Goal: Find specific page/section: Find specific page/section

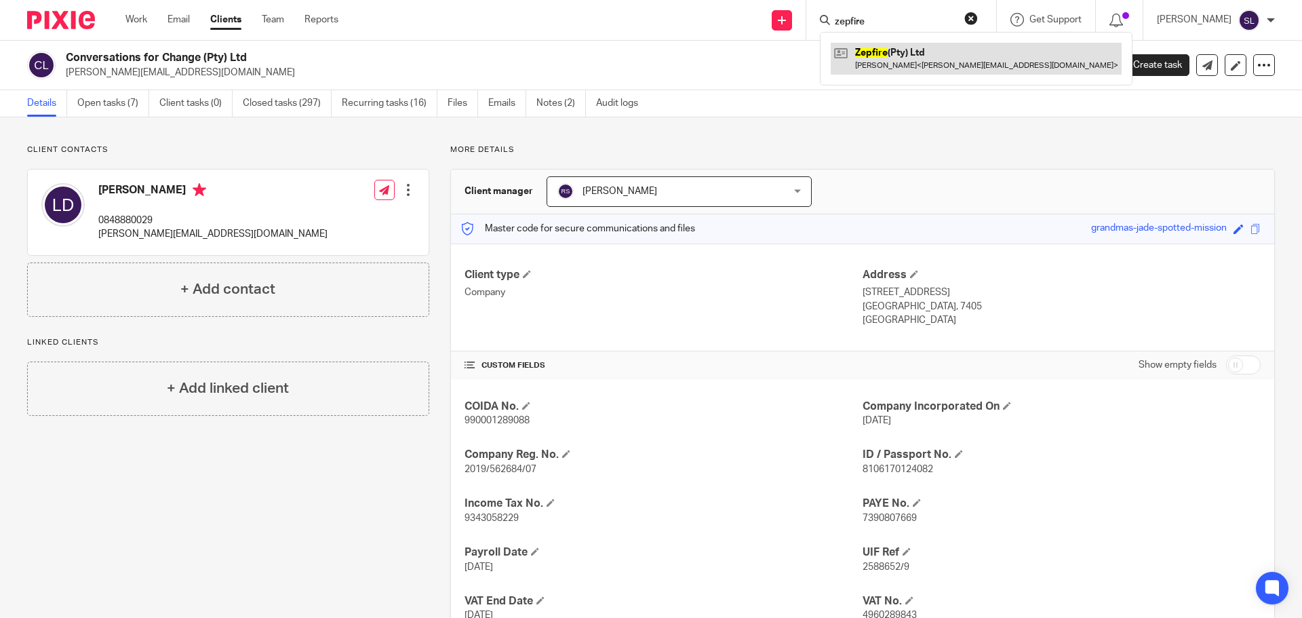
type input "zepfire"
click at [868, 46] on link at bounding box center [976, 58] width 291 height 31
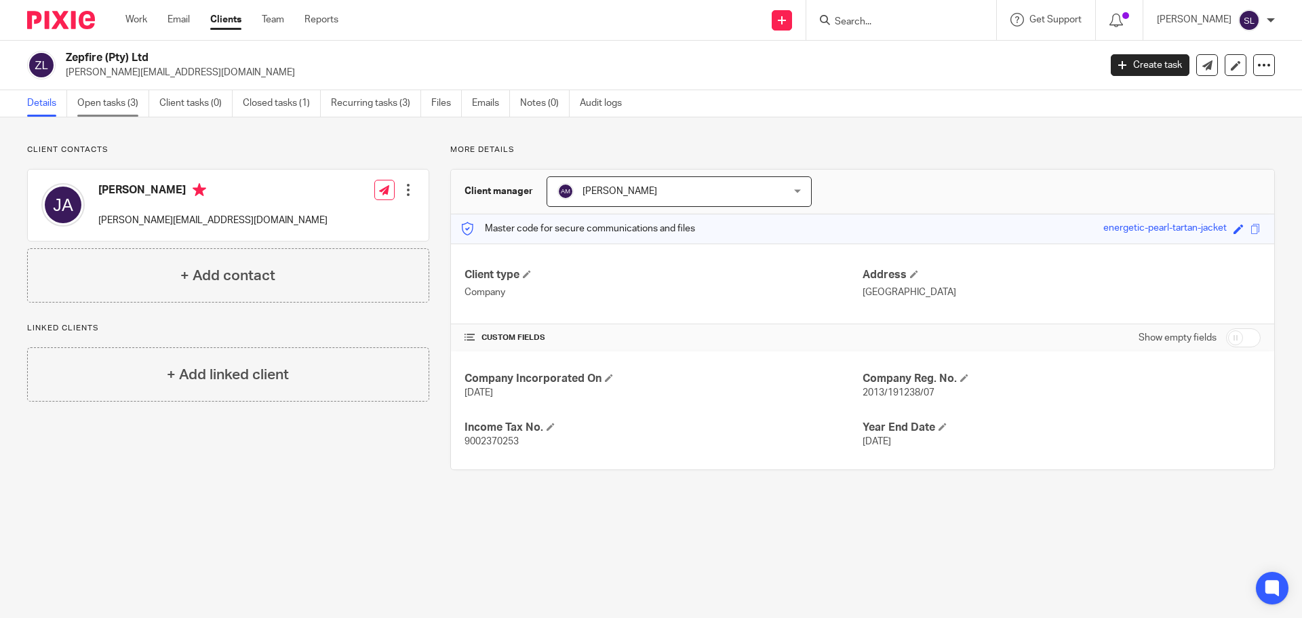
click at [90, 112] on link "Open tasks (3)" at bounding box center [113, 103] width 72 height 26
